Goal: Transaction & Acquisition: Purchase product/service

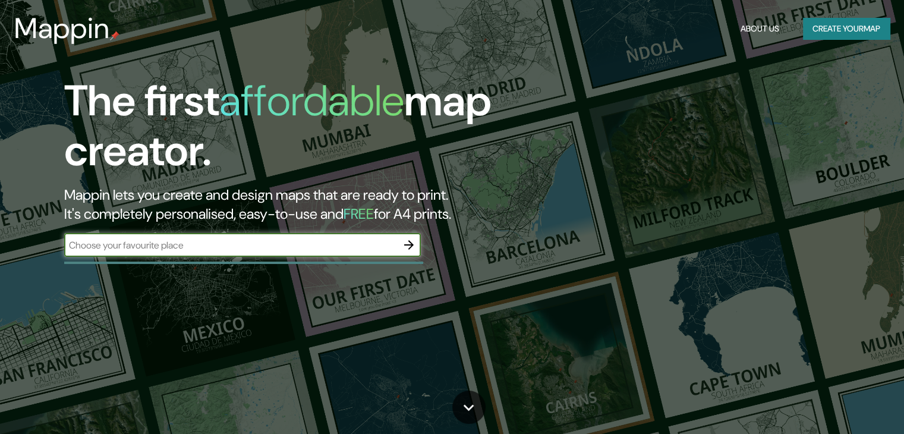
click at [277, 239] on input "text" at bounding box center [230, 245] width 333 height 14
type input "ICA"
click at [407, 245] on icon "button" at bounding box center [409, 245] width 14 height 14
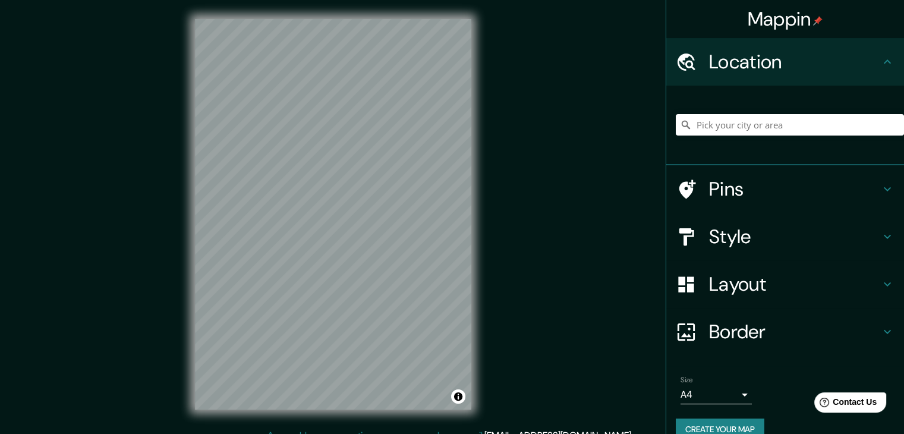
click at [749, 113] on div at bounding box center [790, 124] width 228 height 59
click at [749, 127] on input "Pick your city or area" at bounding box center [790, 124] width 228 height 21
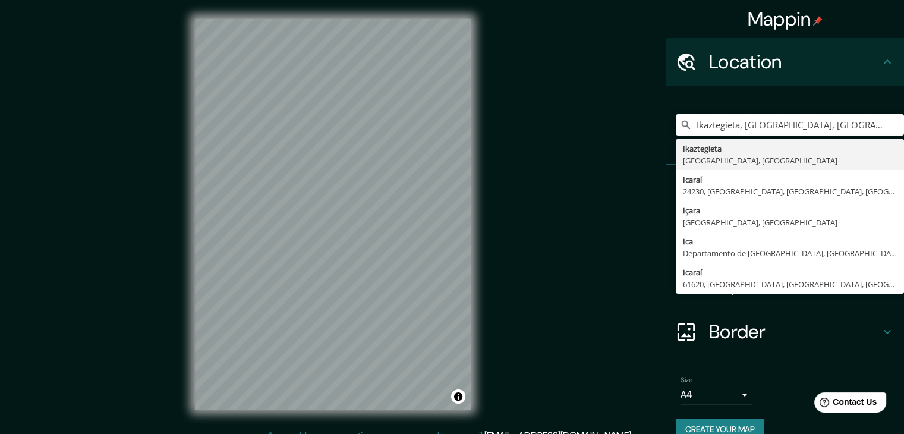
drag, startPoint x: 741, startPoint y: 127, endPoint x: 636, endPoint y: 149, distance: 106.4
click at [636, 149] on div "Mappin Location Ikaztegieta, Guipúzcoa, España Ikaztegieta Guipúzcoa, España Ic…" at bounding box center [452, 224] width 904 height 448
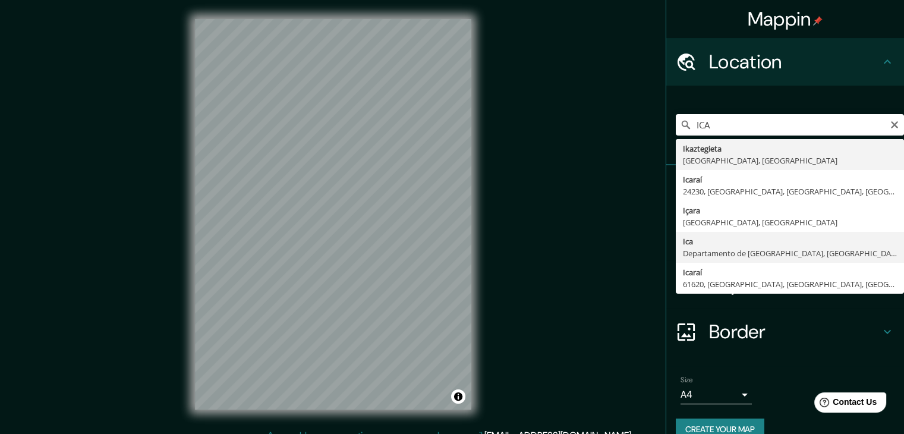
type input "Ica, Departamento de Ica, Perú"
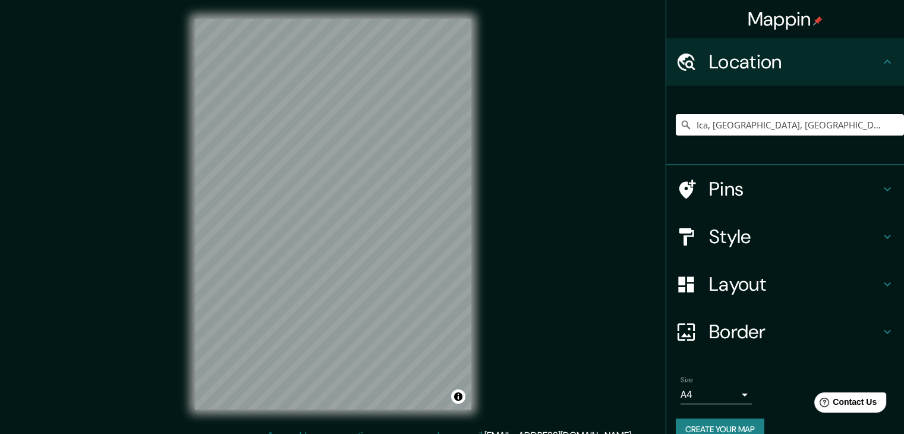
click at [730, 191] on h4 "Pins" at bounding box center [794, 189] width 171 height 24
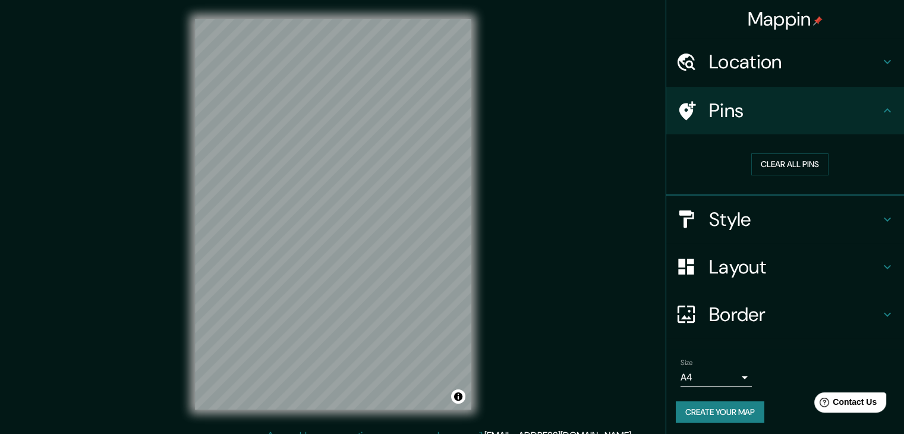
click at [750, 115] on h4 "Pins" at bounding box center [794, 111] width 171 height 24
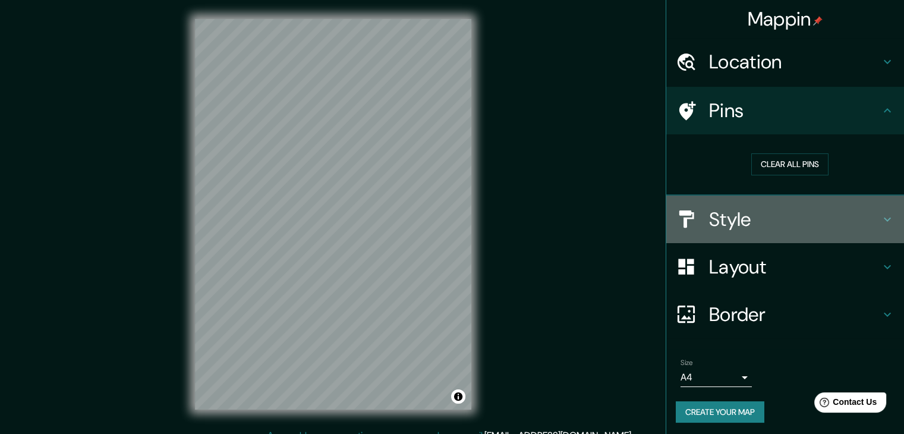
click at [737, 210] on h4 "Style" at bounding box center [794, 219] width 171 height 24
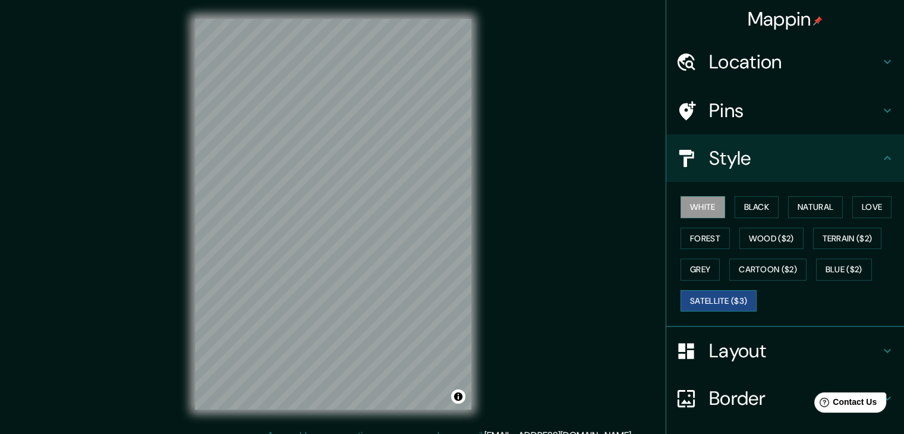
click at [716, 304] on button "Satellite ($3)" at bounding box center [718, 301] width 76 height 22
click at [691, 213] on button "White" at bounding box center [702, 207] width 45 height 22
click at [742, 208] on button "Black" at bounding box center [757, 207] width 45 height 22
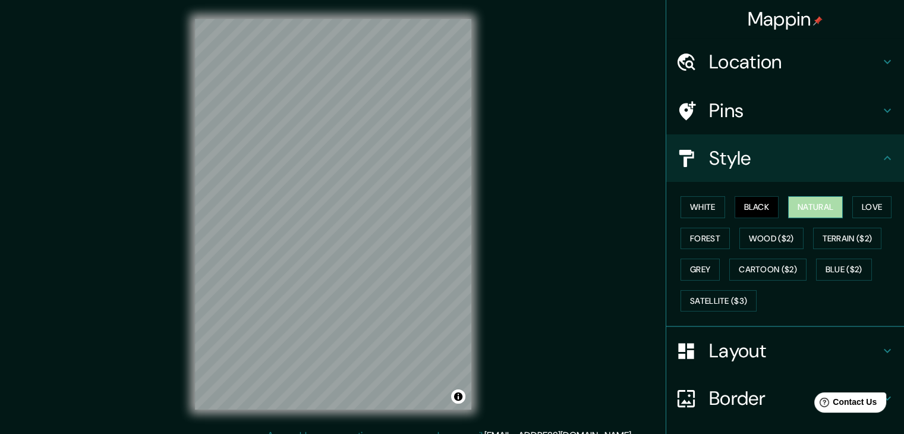
click at [801, 202] on button "Natural" at bounding box center [815, 207] width 55 height 22
click at [868, 202] on button "Love" at bounding box center [871, 207] width 39 height 22
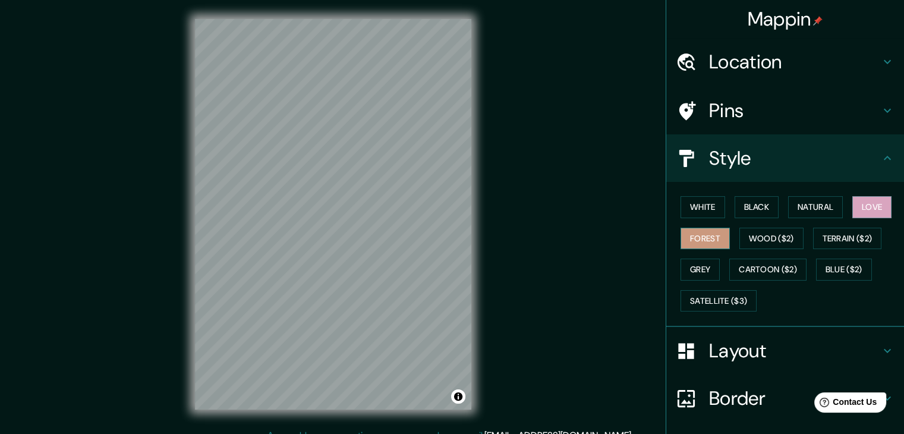
click at [681, 238] on button "Forest" at bounding box center [704, 239] width 49 height 22
click at [707, 207] on button "White" at bounding box center [702, 207] width 45 height 22
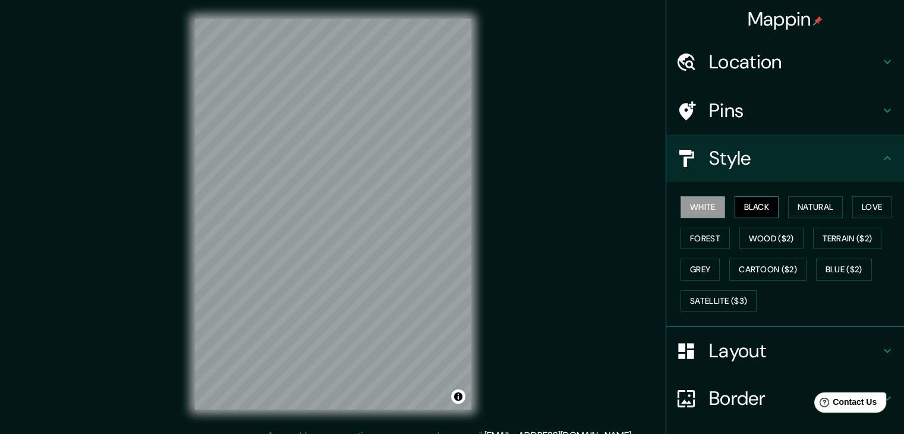
click at [735, 202] on button "Black" at bounding box center [757, 207] width 45 height 22
click at [808, 205] on button "Natural" at bounding box center [815, 207] width 55 height 22
click at [685, 210] on button "White" at bounding box center [702, 207] width 45 height 22
click at [735, 212] on button "Black" at bounding box center [757, 207] width 45 height 22
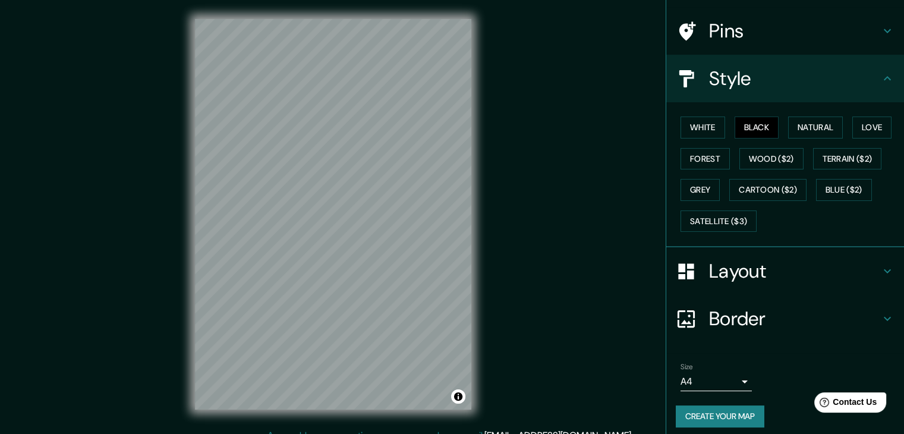
scroll to position [86, 0]
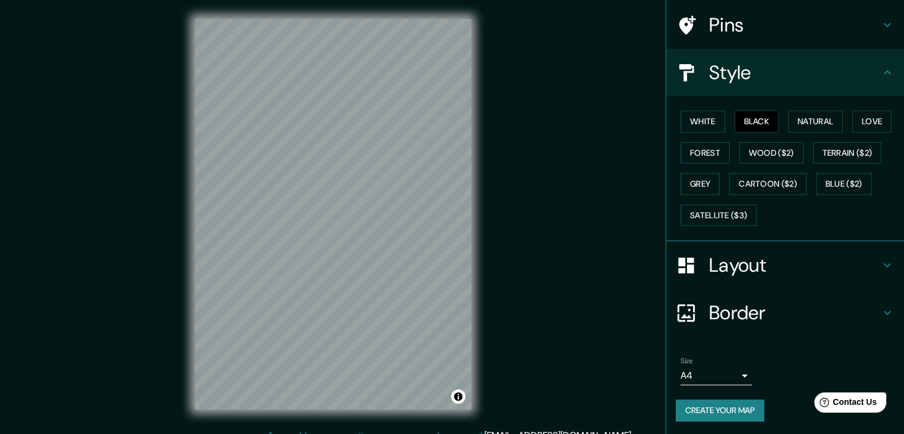
click at [736, 376] on body "Mappin Location Ica, Departamento de Ica, Perú Pins Style White Black Natural L…" at bounding box center [452, 217] width 904 height 434
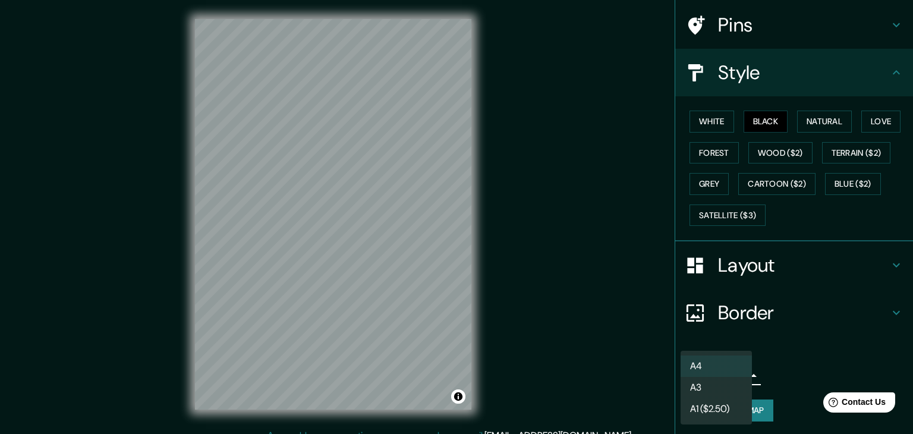
click at [713, 388] on li "A3" at bounding box center [715, 387] width 71 height 21
type input "a4"
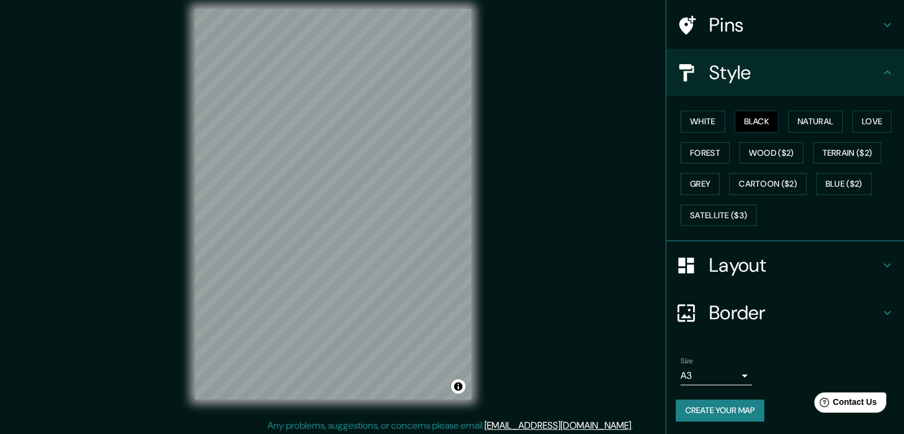
scroll to position [9, 0]
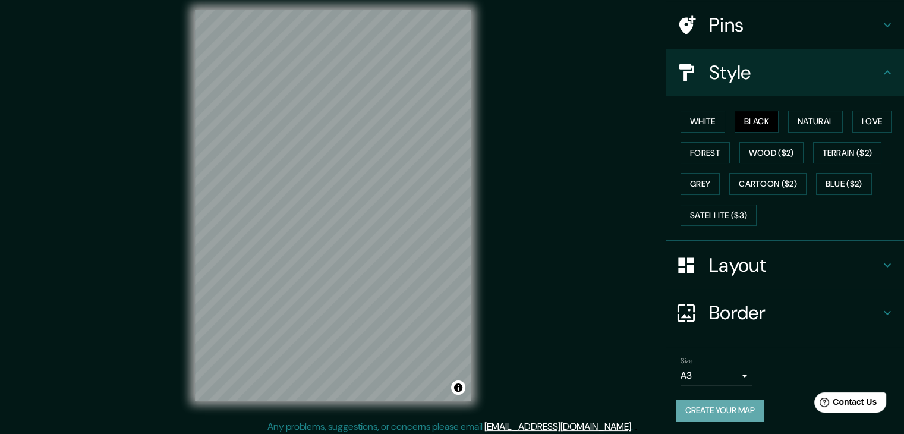
click at [713, 410] on button "Create your map" at bounding box center [720, 410] width 89 height 22
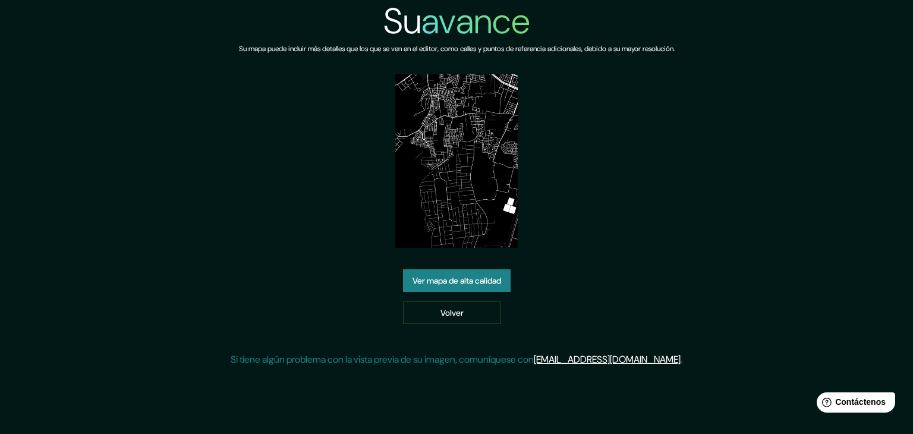
click at [447, 275] on font "Ver mapa de alta calidad" at bounding box center [456, 280] width 89 height 11
